Goal: Task Accomplishment & Management: Manage account settings

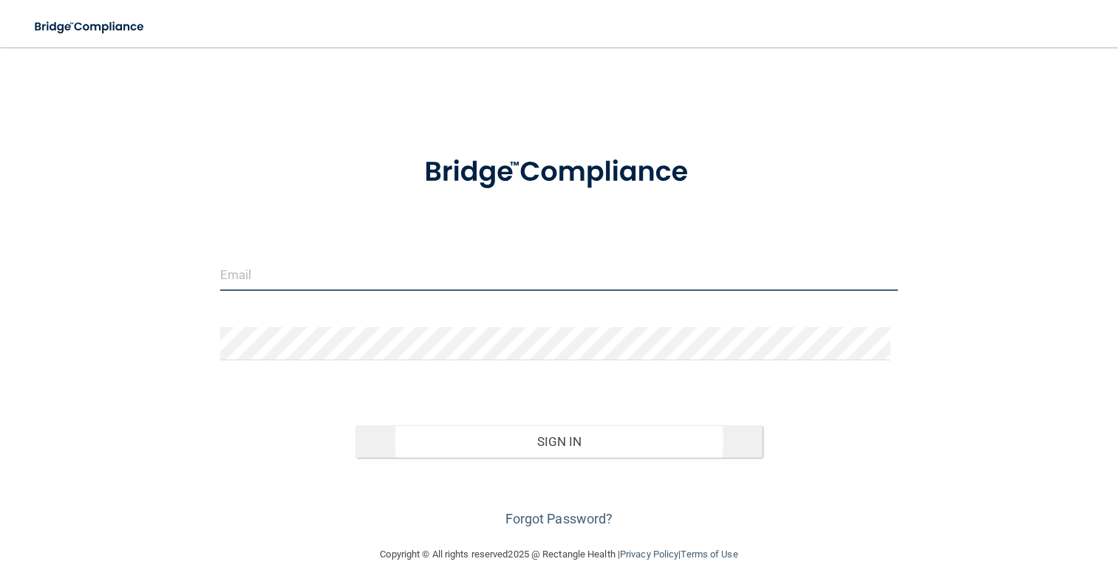
type input "[PERSON_NAME][EMAIL_ADDRESS][DOMAIN_NAME]"
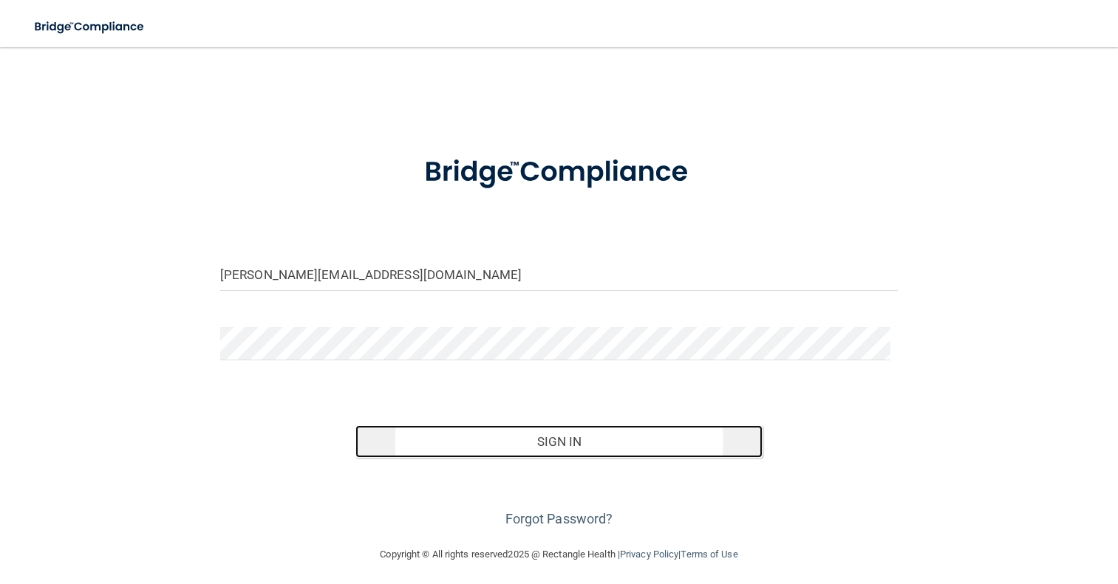
click at [522, 440] on button "Sign In" at bounding box center [558, 442] width 406 height 33
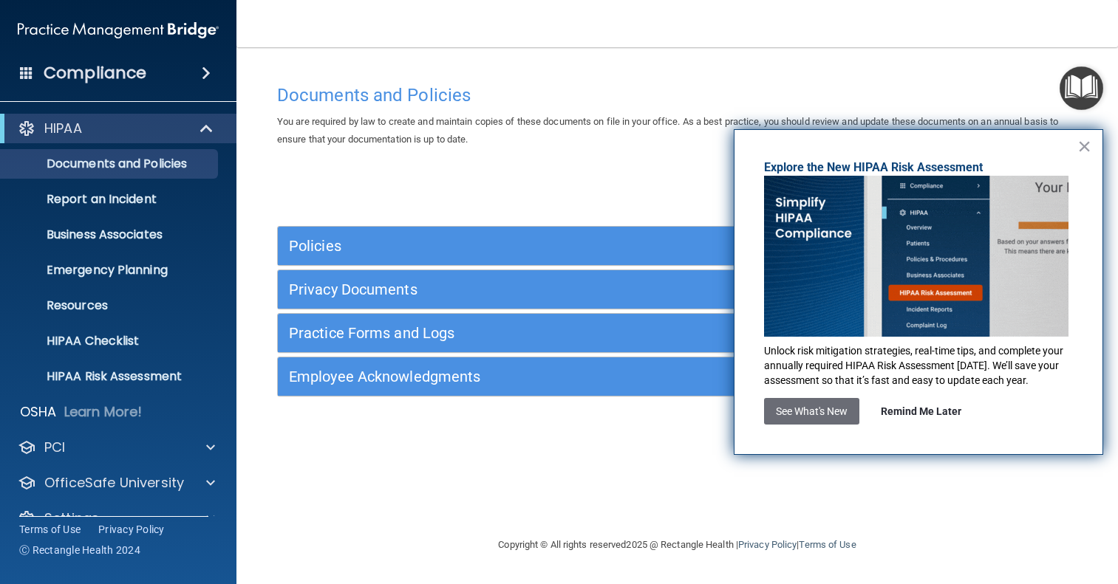
click at [913, 412] on button "Remind Me Later" at bounding box center [921, 411] width 104 height 27
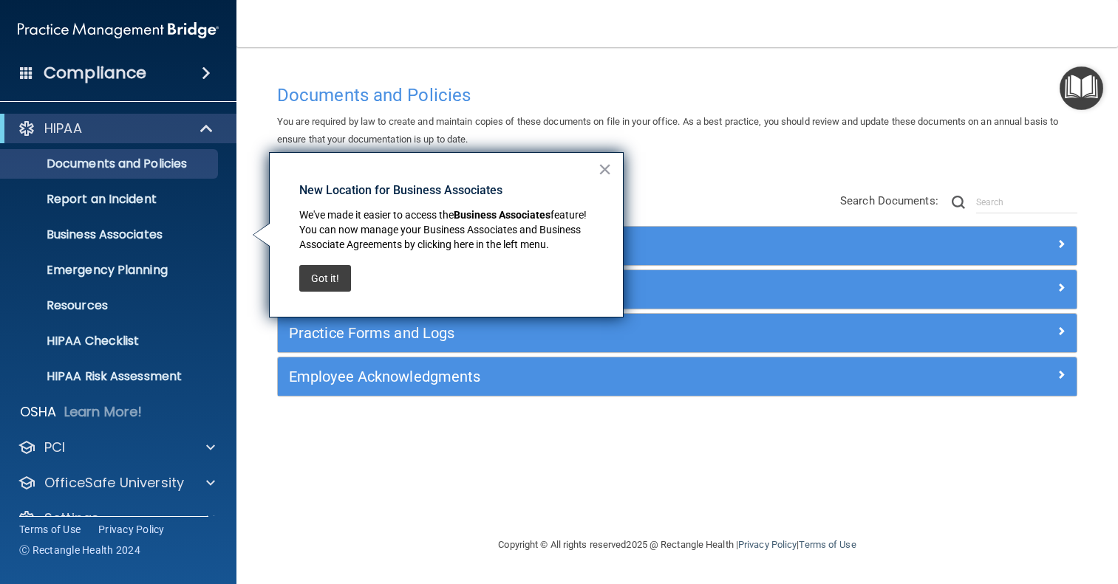
click at [307, 279] on button "Got it!" at bounding box center [325, 278] width 52 height 27
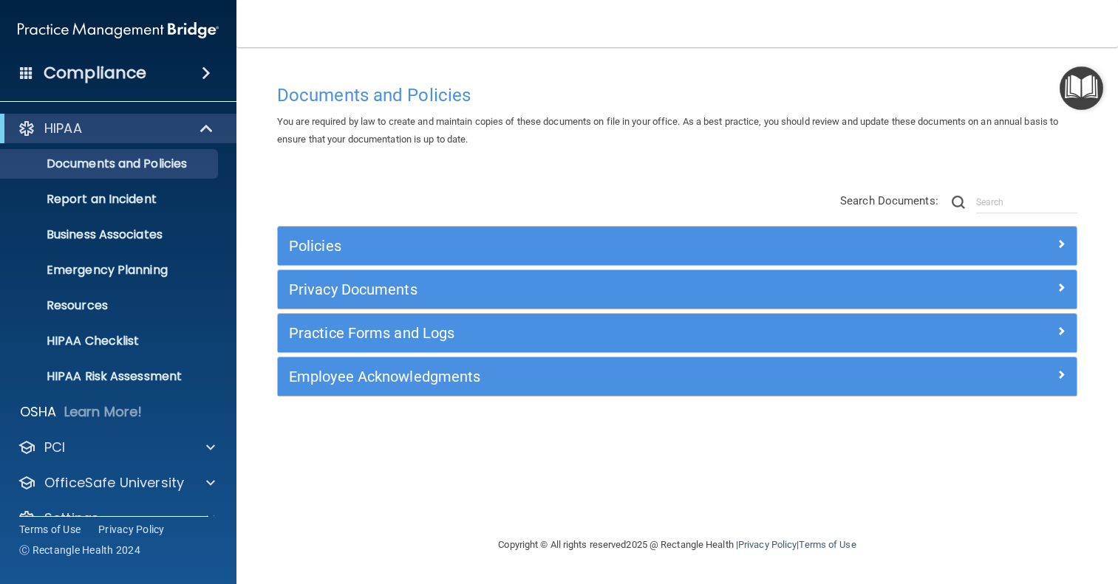
click at [1074, 83] on img "Open Resource Center" at bounding box center [1081, 88] width 44 height 44
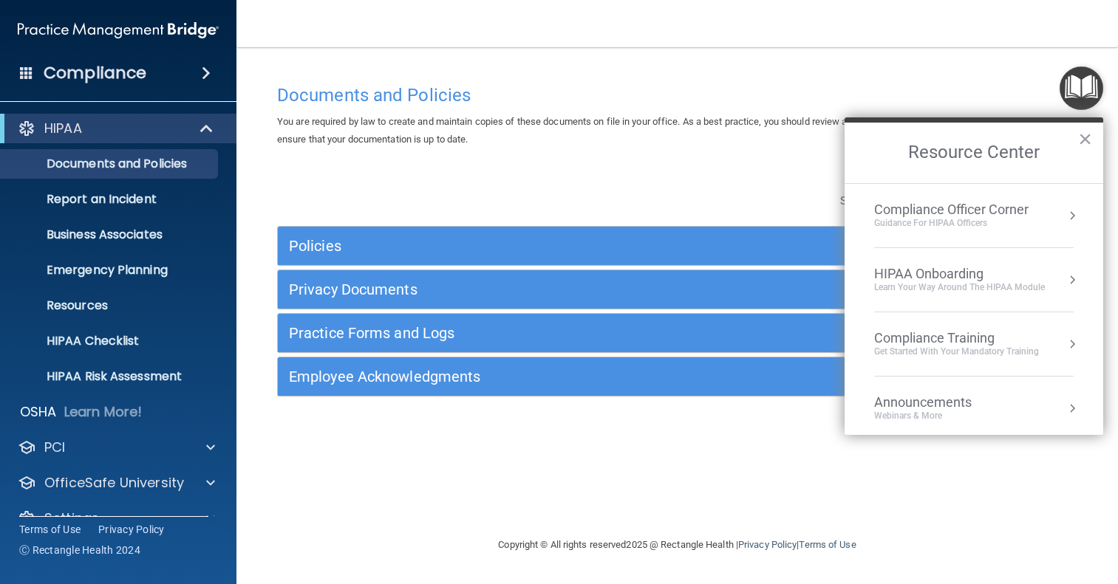
click at [1011, 84] on div "Documents and Policies" at bounding box center [677, 95] width 822 height 36
click at [1083, 134] on button "×" at bounding box center [1085, 139] width 14 height 24
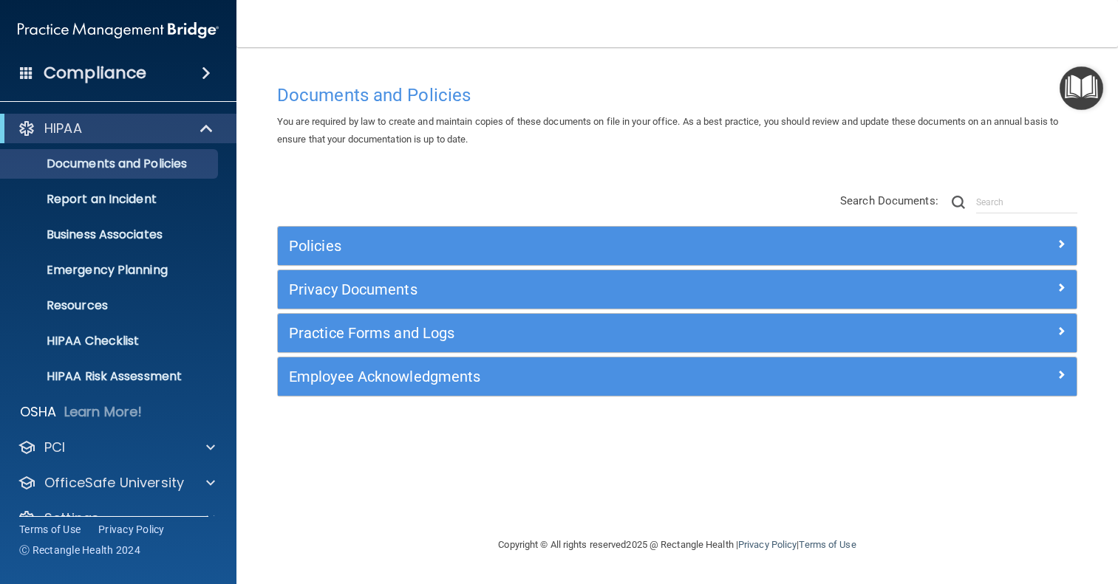
scroll to position [29, 0]
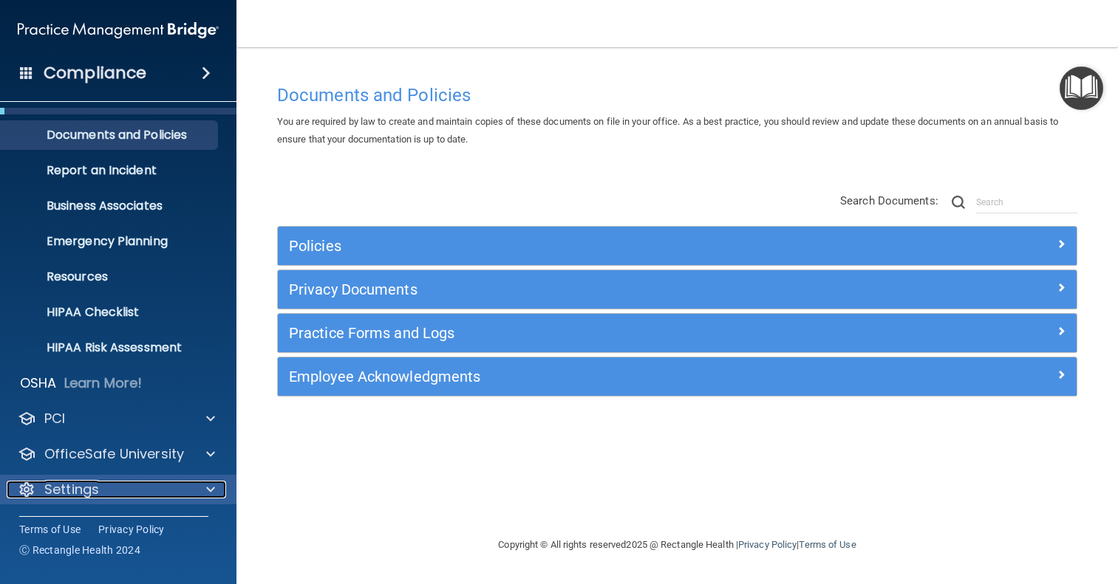
click at [140, 495] on div "Settings" at bounding box center [98, 490] width 183 height 18
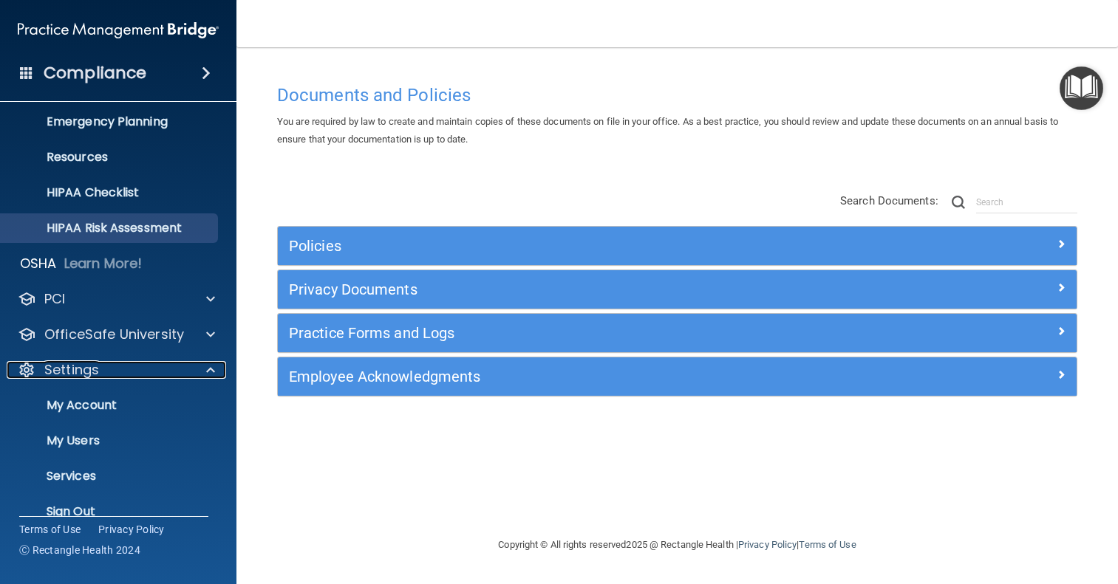
scroll to position [171, 0]
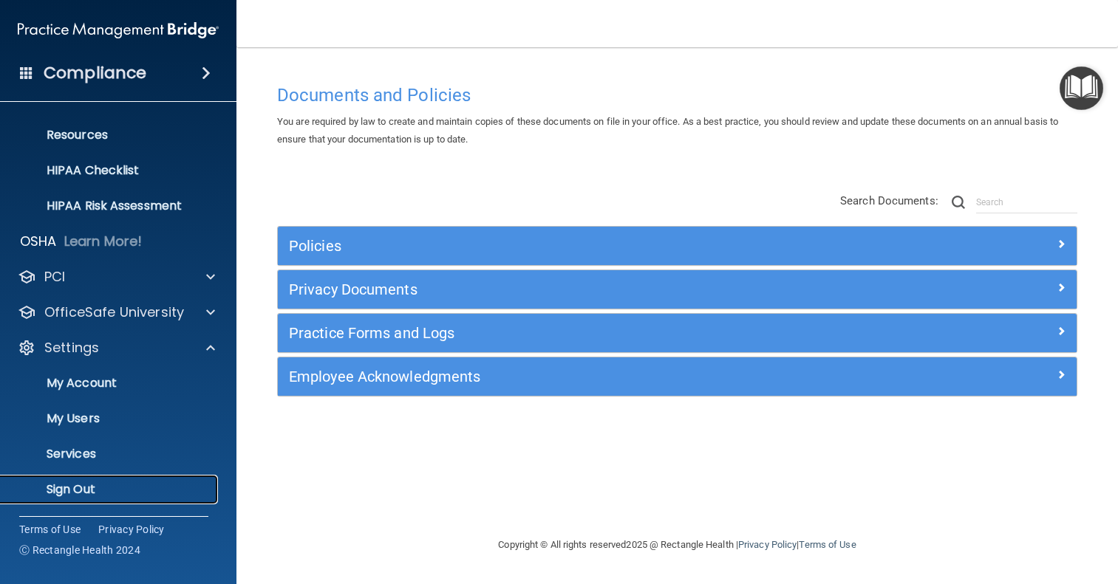
click at [78, 496] on p "Sign Out" at bounding box center [111, 489] width 202 height 15
